Goal: Information Seeking & Learning: Learn about a topic

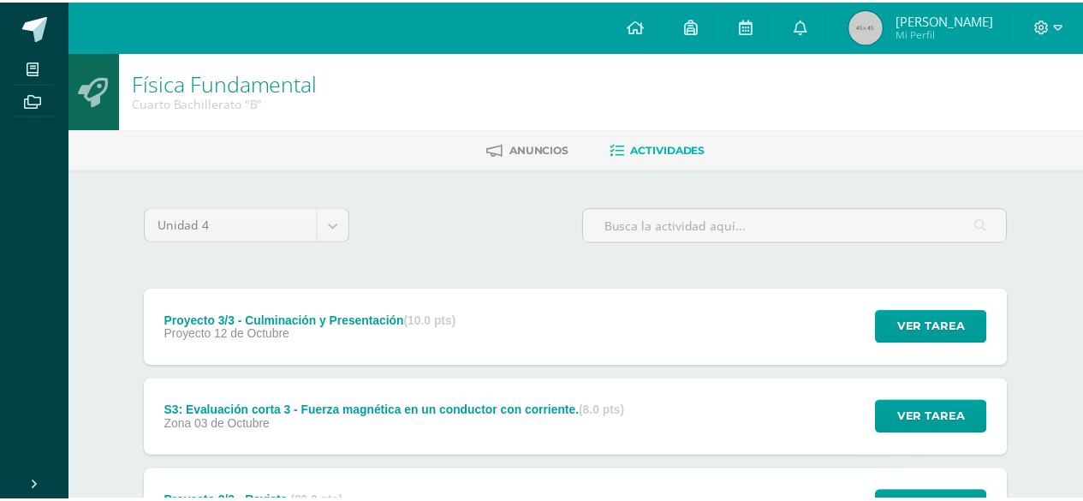
scroll to position [156, 0]
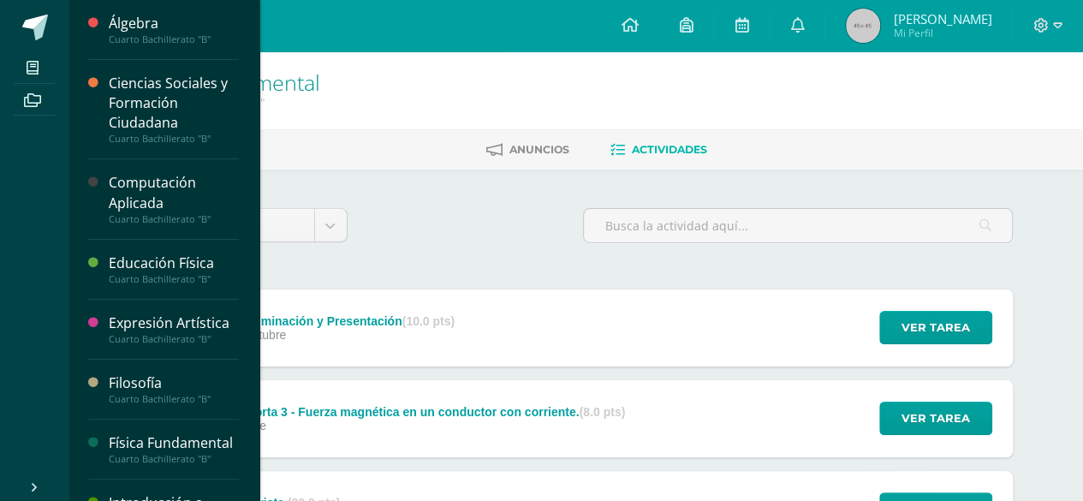
click at [129, 177] on div "Computación Aplicada" at bounding box center [174, 192] width 130 height 39
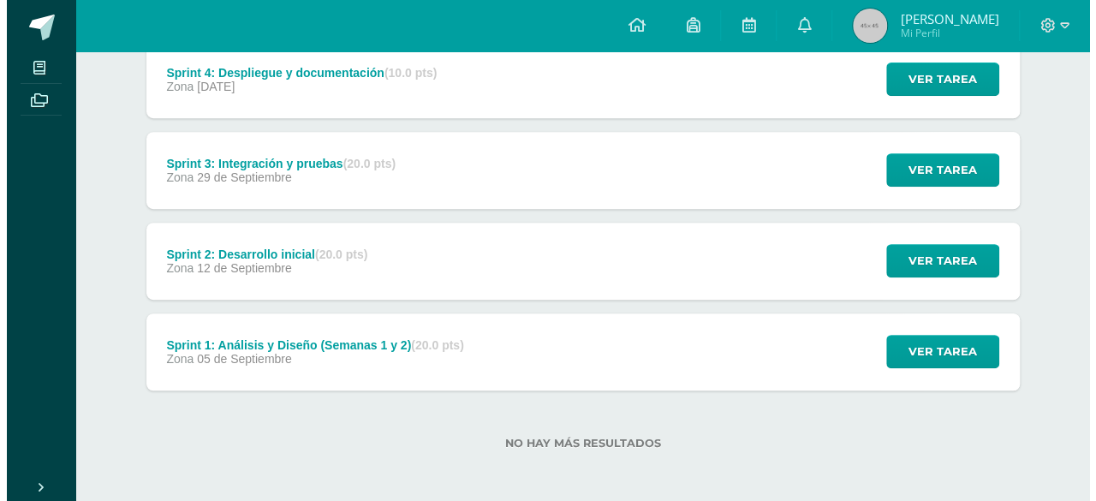
scroll to position [340, 0]
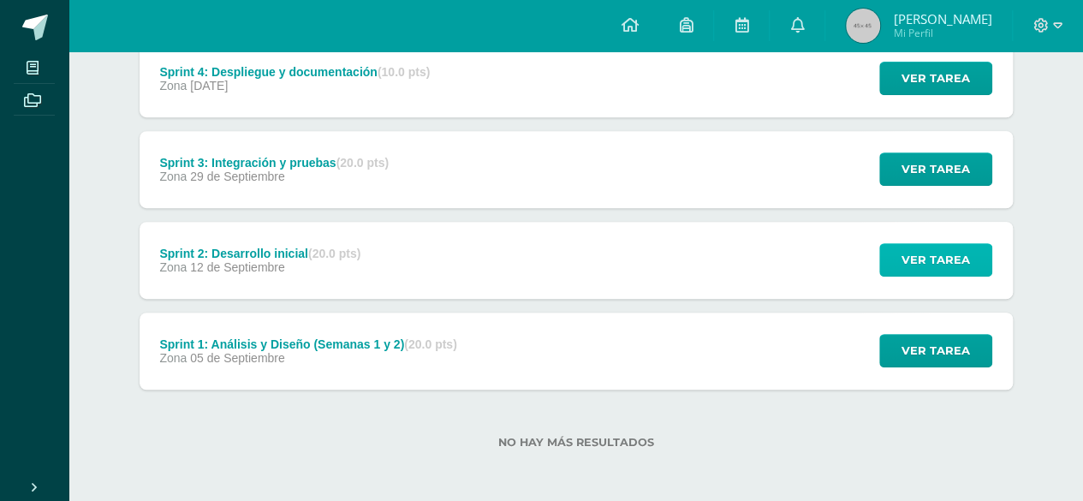
click at [916, 270] on span "Ver tarea" at bounding box center [936, 260] width 69 height 32
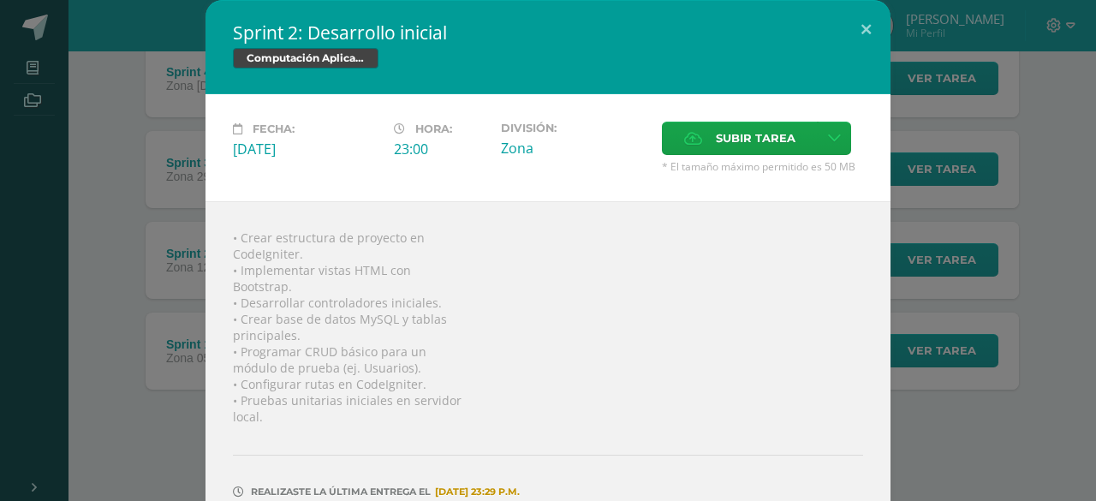
click at [1016, 349] on div "Sprint 2: Desarrollo inicial Computación Aplicada Fecha: Viernes 12 de Septiemb…" at bounding box center [548, 291] width 1082 height 582
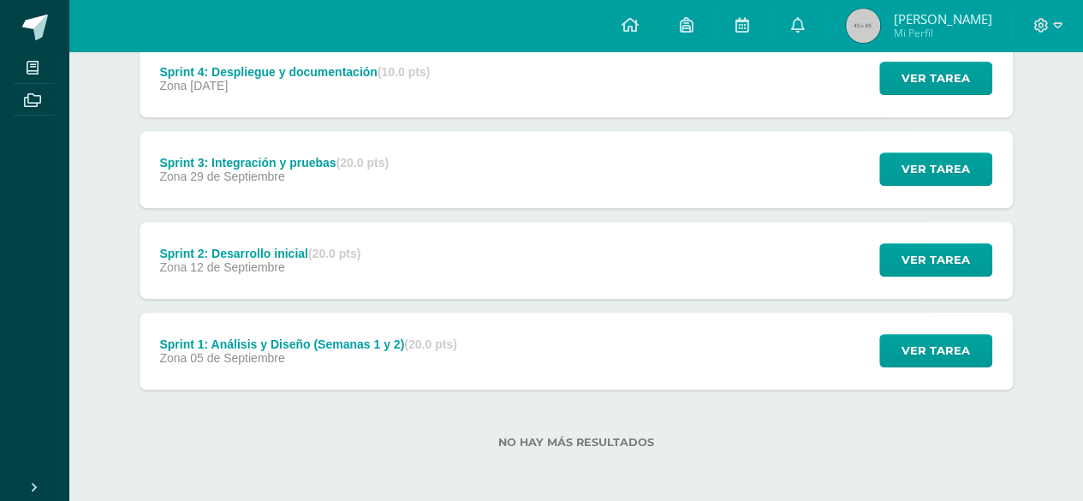
click at [914, 186] on div "Ver tarea" at bounding box center [933, 169] width 159 height 77
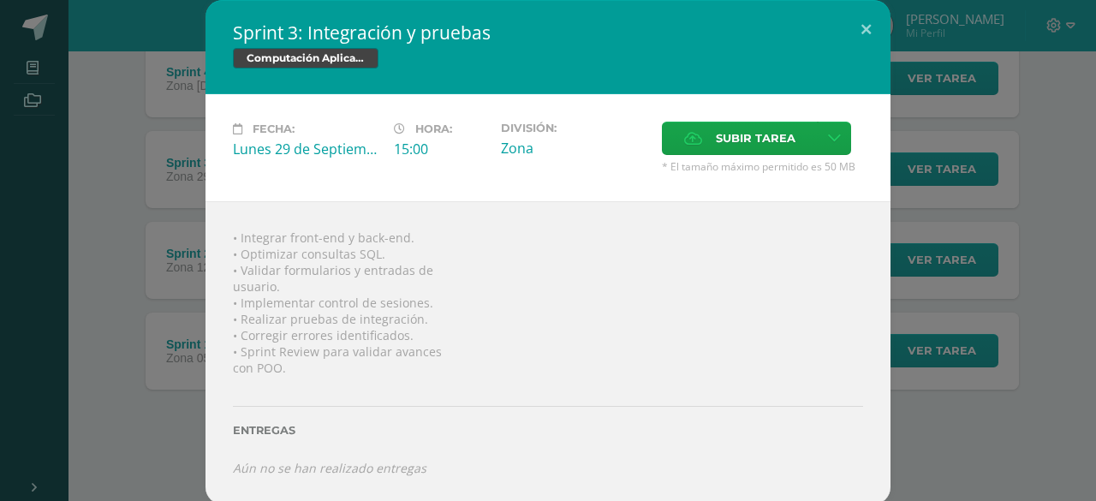
click at [949, 235] on div "Sprint 3: Integración y pruebas Computación Aplicada Fecha: Lunes 29 de Septiem…" at bounding box center [548, 252] width 1082 height 504
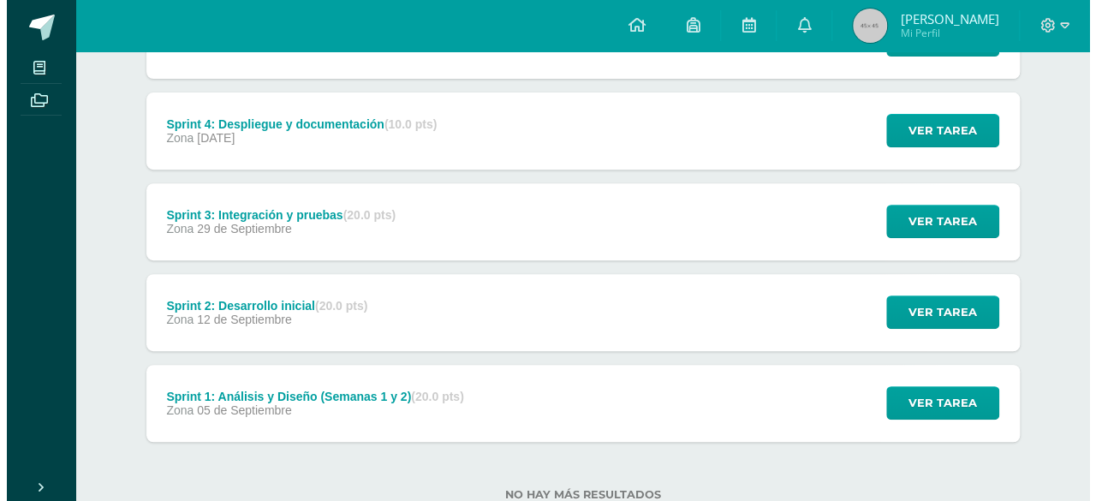
scroll to position [254, 0]
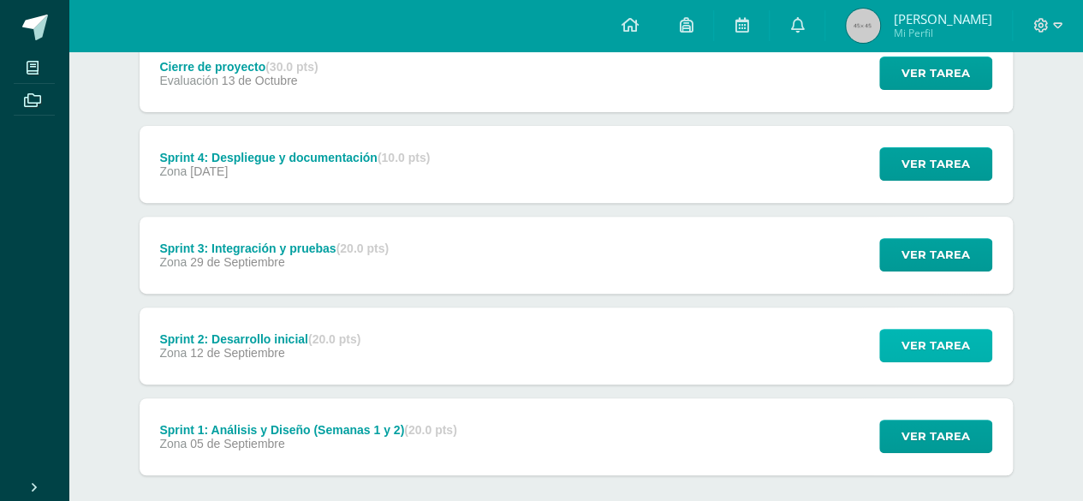
click at [925, 331] on span "Ver tarea" at bounding box center [936, 346] width 69 height 32
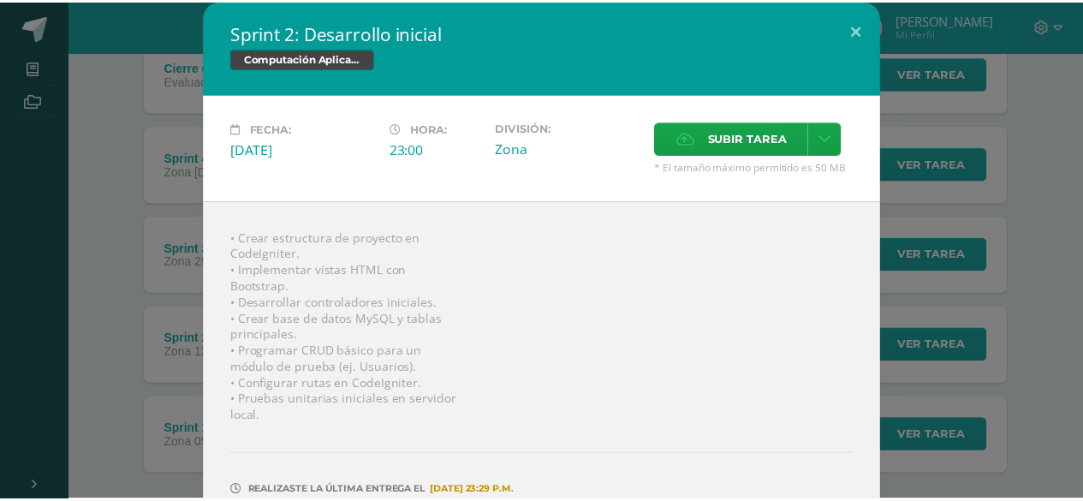
scroll to position [75, 0]
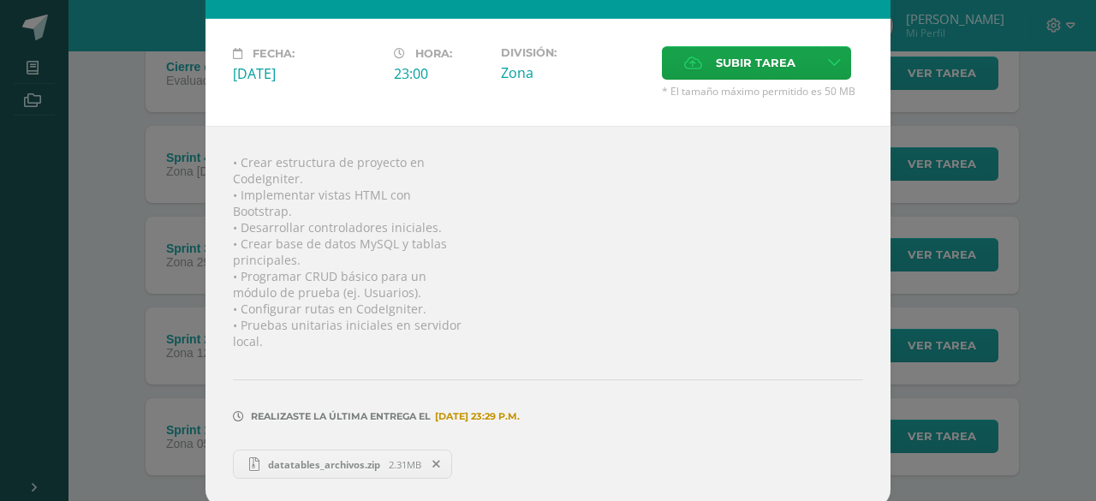
click at [911, 292] on div "Sprint 2: Desarrollo inicial Computación Aplicada Fecha: Viernes 12 de Septiemb…" at bounding box center [548, 216] width 1082 height 582
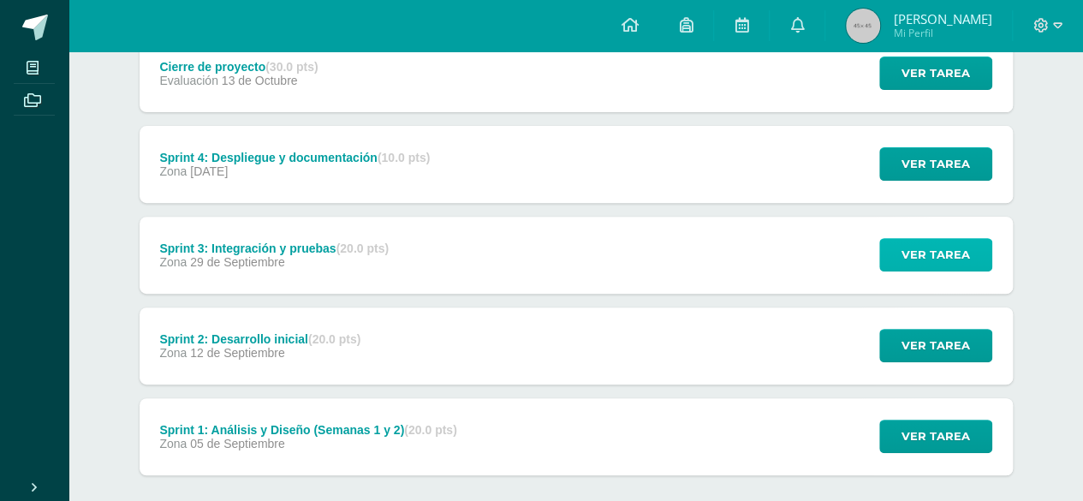
click at [892, 255] on button "Ver tarea" at bounding box center [935, 254] width 113 height 33
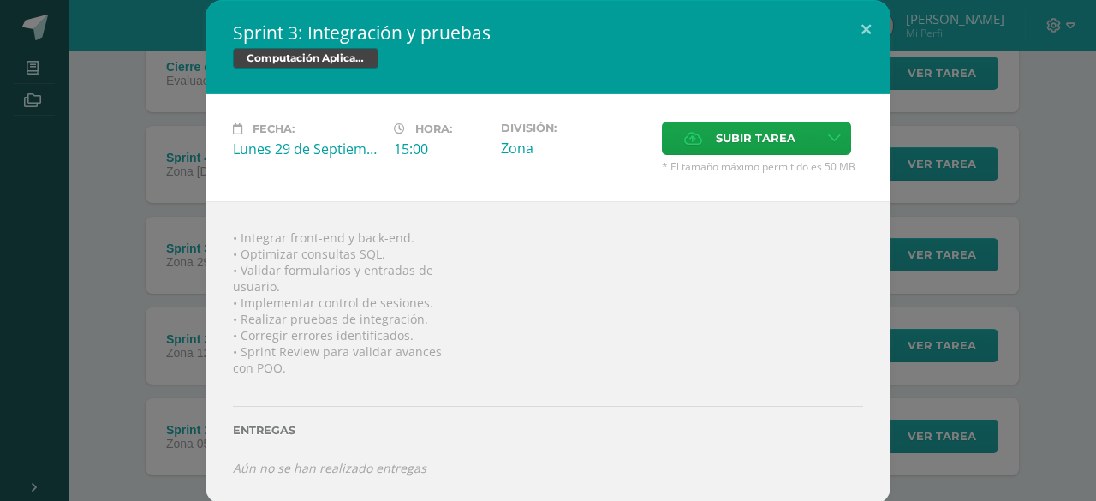
click at [134, 280] on div "Sprint 3: Integración y pruebas Computación Aplicada Fecha: Lunes 29 de Septiem…" at bounding box center [548, 252] width 1082 height 504
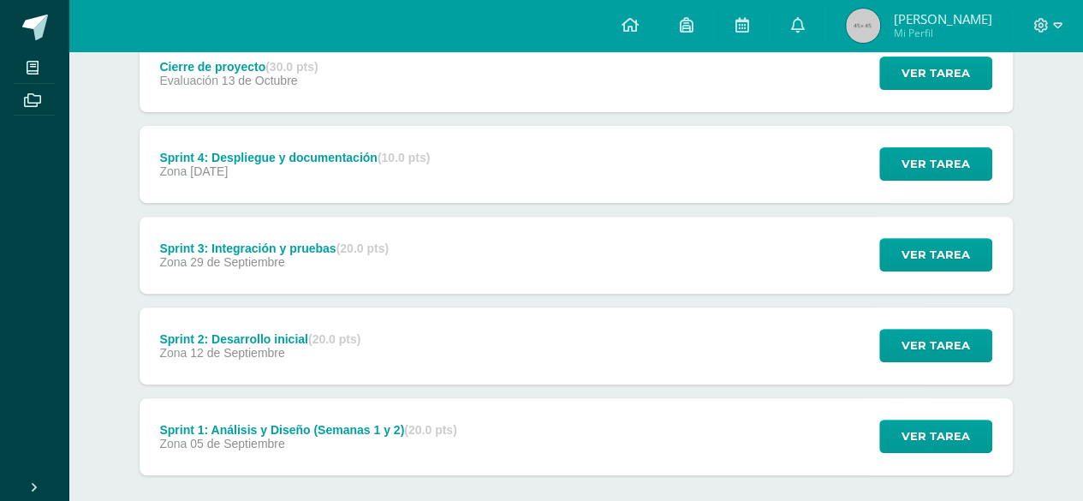
click at [961, 186] on div "Ver tarea" at bounding box center [933, 164] width 159 height 77
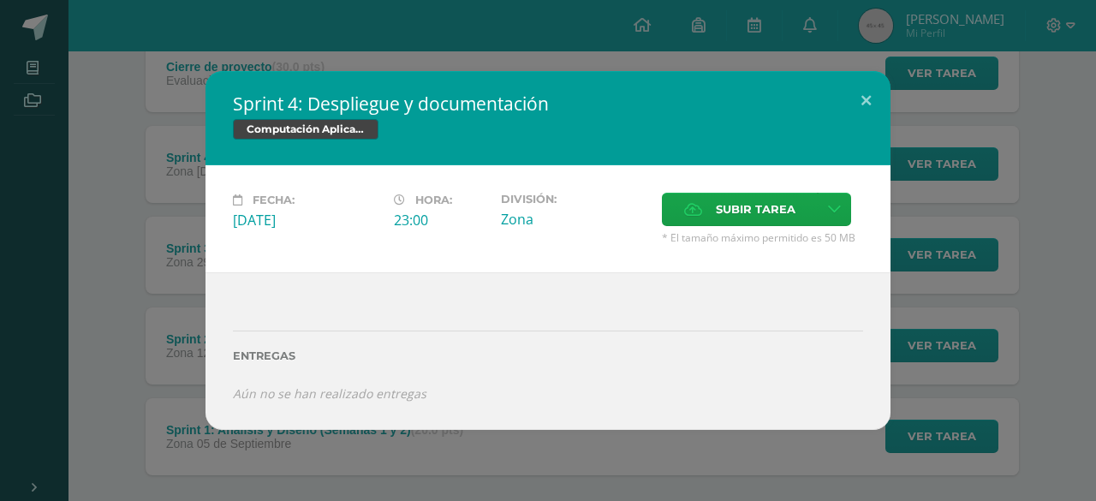
click at [1038, 408] on div "Sprint 4: Despliegue y documentación Computación Aplicada Fecha: Domingo 05 de …" at bounding box center [548, 250] width 1082 height 358
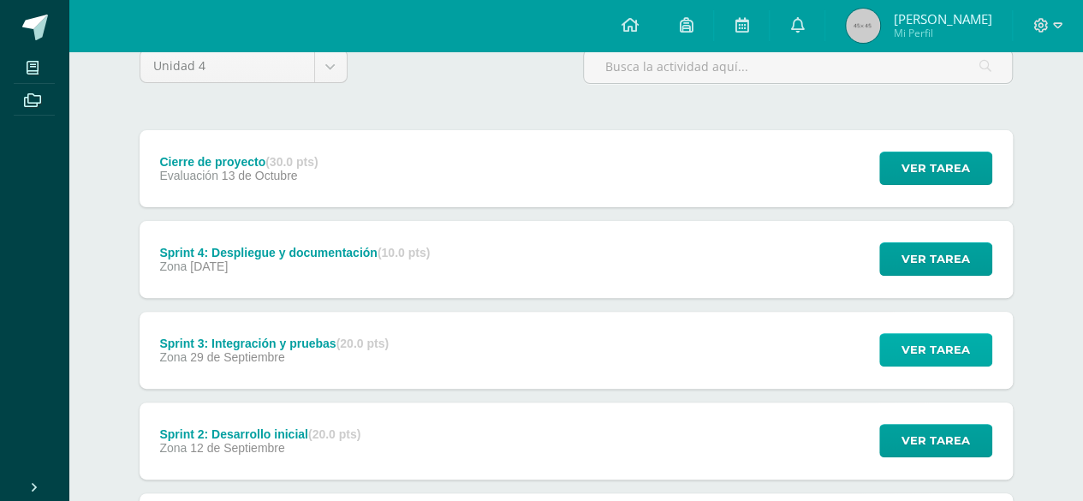
scroll to position [83, 0]
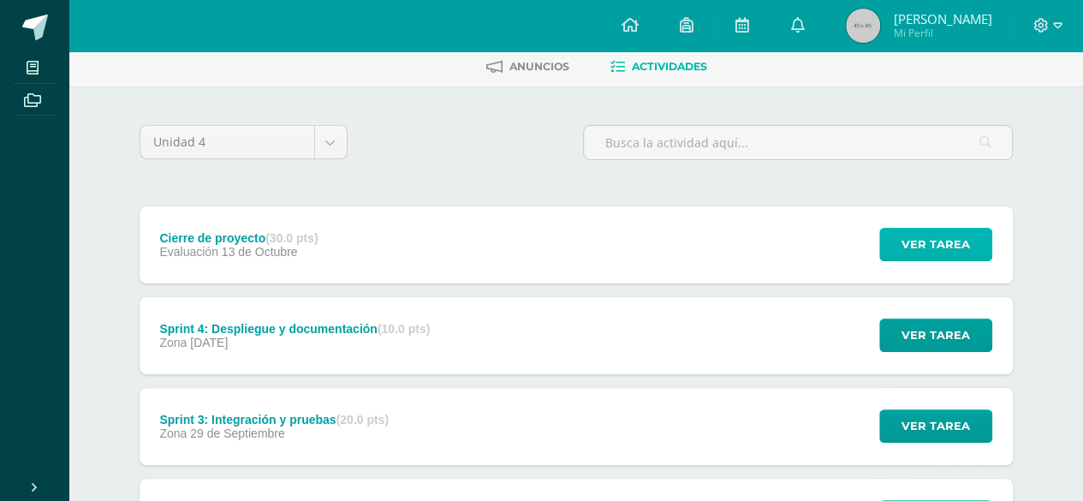
click at [926, 252] on span "Ver tarea" at bounding box center [936, 245] width 69 height 32
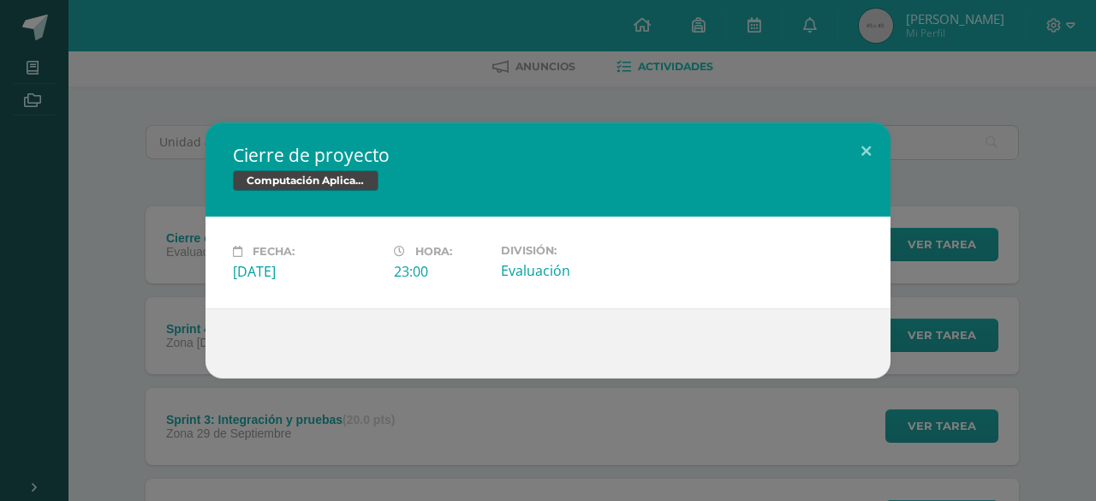
click at [939, 297] on div "Cierre de proyecto Computación Aplicada Fecha: Lunes 13 de Octubre Hora: 23:00 …" at bounding box center [548, 250] width 1082 height 256
